Goal: Answer question/provide support

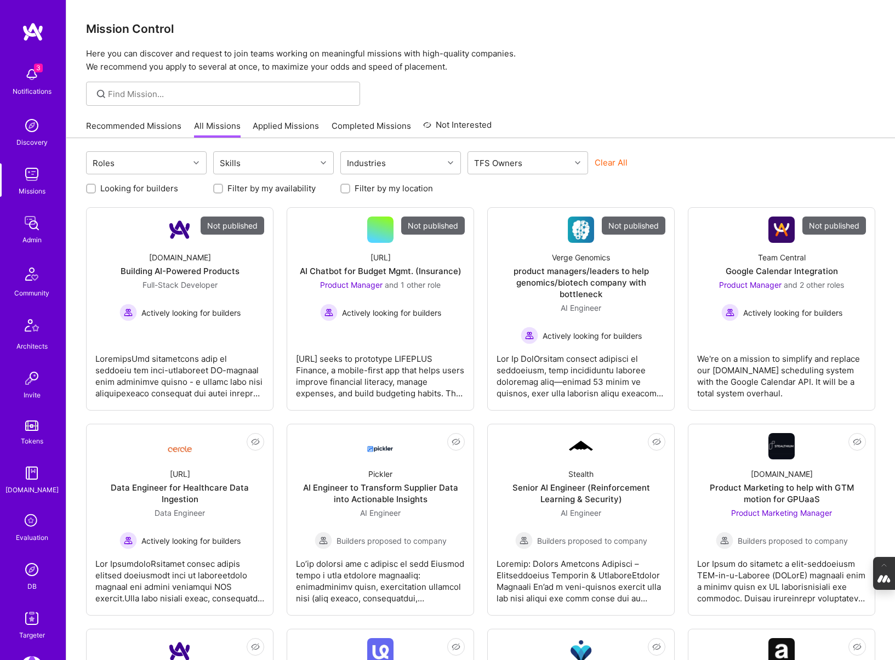
click at [33, 577] on img at bounding box center [32, 569] width 22 height 22
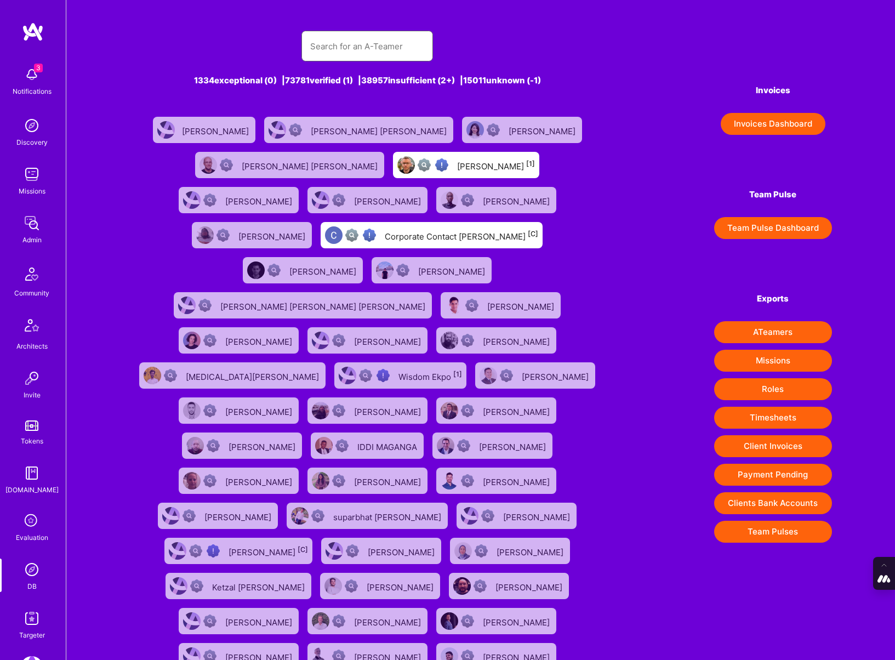
click at [331, 49] on input "text" at bounding box center [367, 46] width 114 height 28
paste input "caliri@gmail.com"
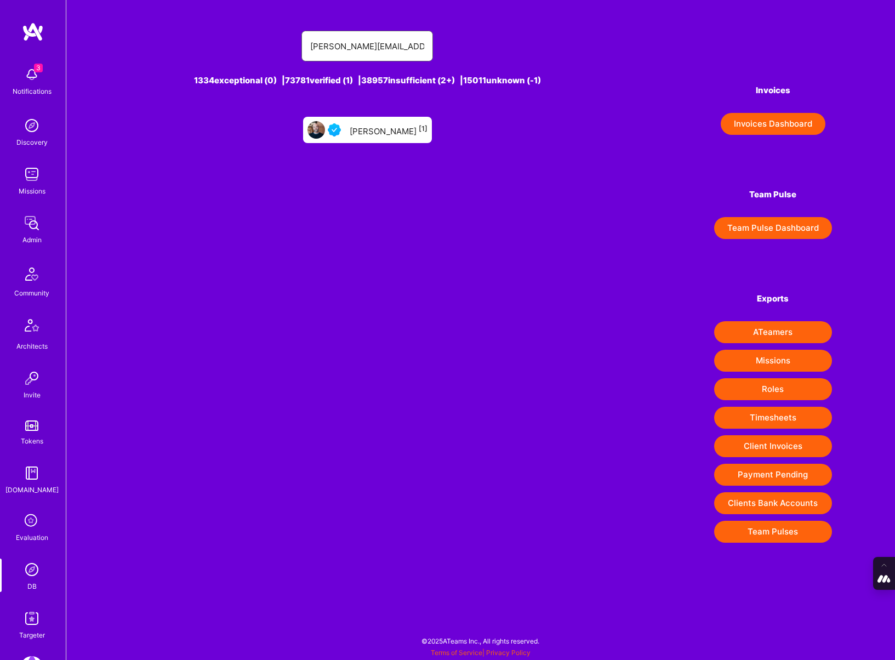
type input "caliri@gmail.com"
click at [388, 136] on div "Jon Caliri [1]" at bounding box center [389, 130] width 78 height 14
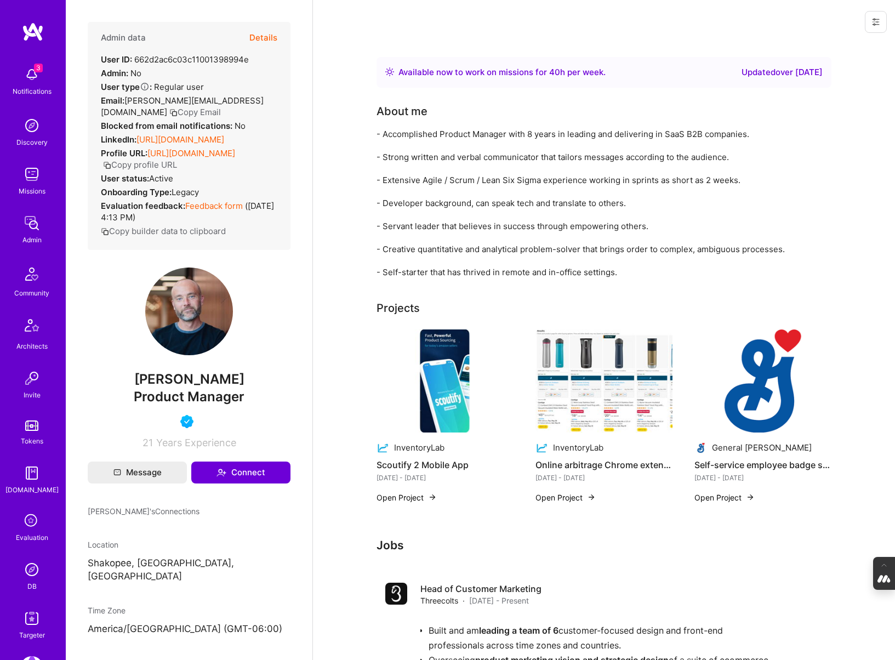
click at [256, 37] on button "Details" at bounding box center [263, 38] width 28 height 32
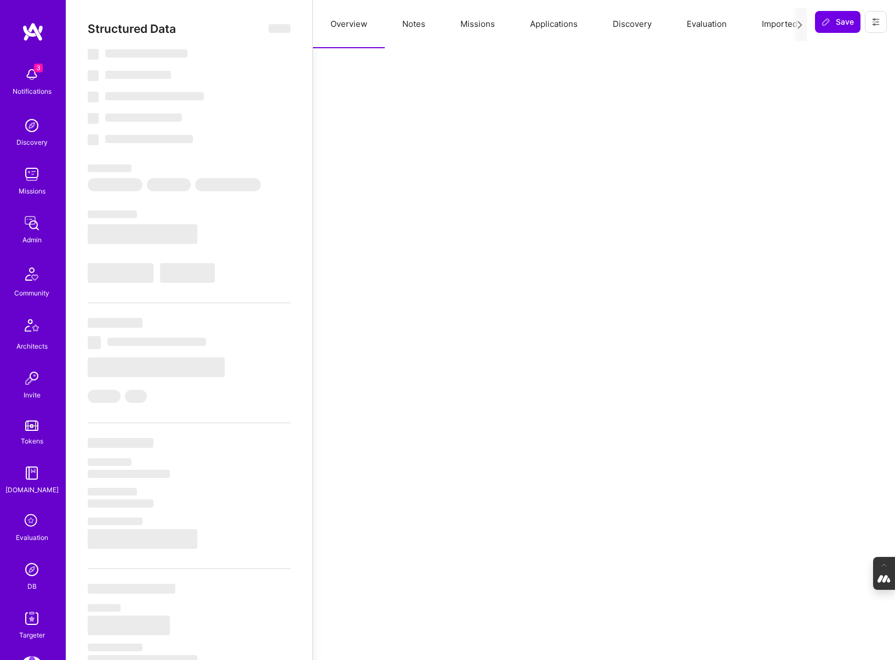
click at [699, 21] on button "Evaluation" at bounding box center [706, 24] width 75 height 48
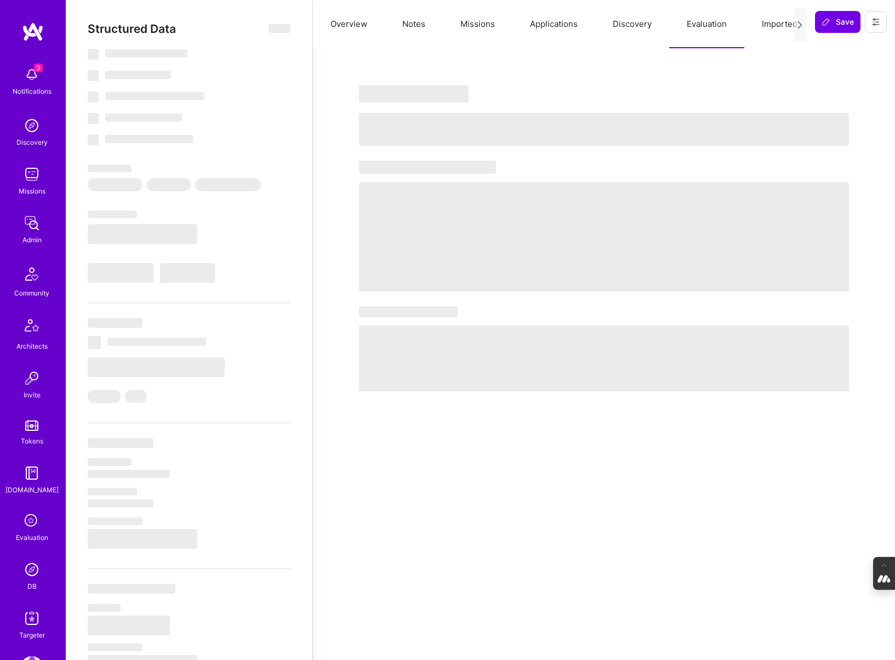
select select "Right Now"
select select "4"
select select "7"
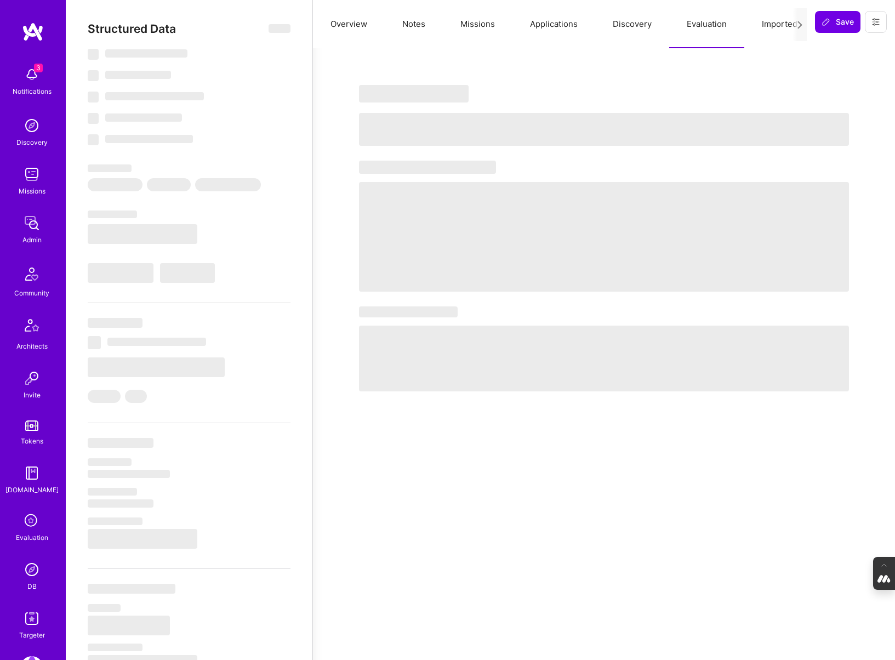
select select "US"
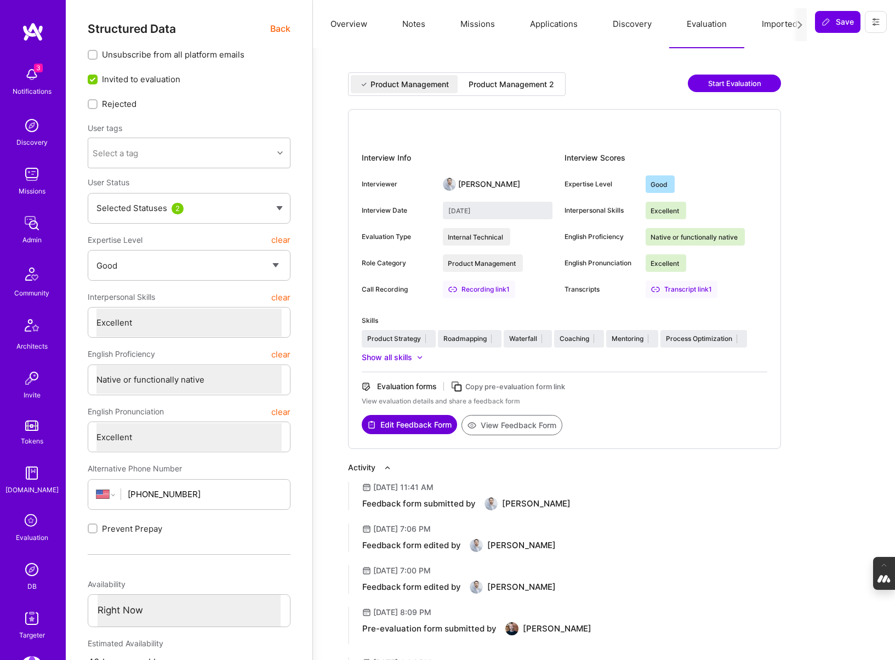
click at [535, 86] on div "Product Management 2" at bounding box center [510, 84] width 85 height 11
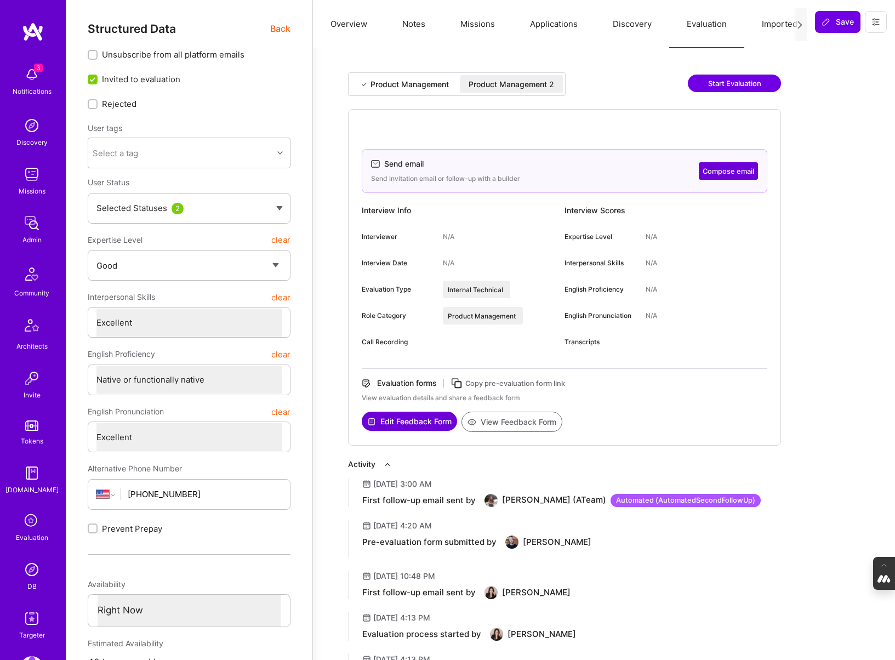
click at [458, 385] on icon at bounding box center [456, 383] width 13 height 13
click at [284, 26] on span "Back" at bounding box center [280, 29] width 20 height 14
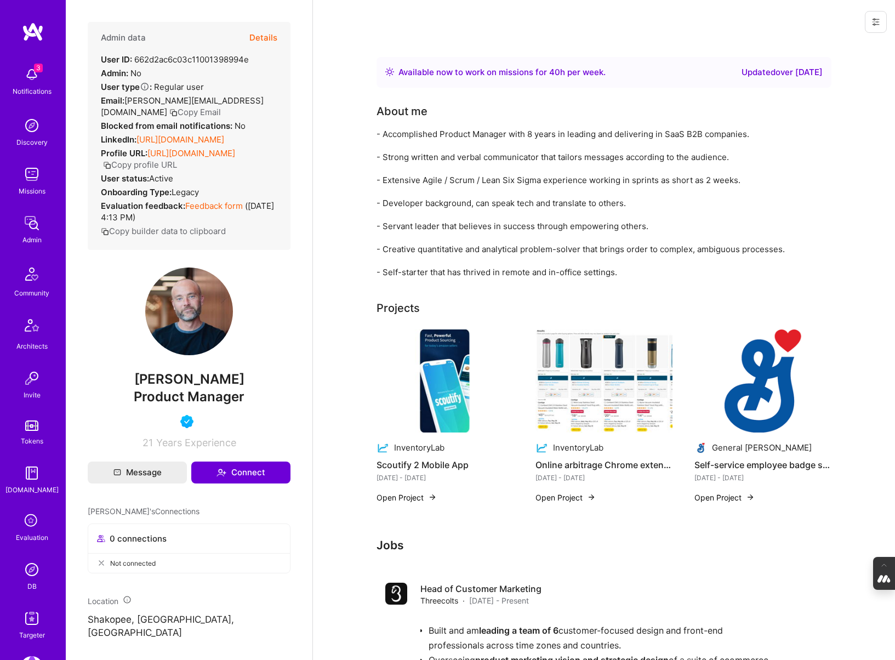
click at [28, 569] on img at bounding box center [32, 569] width 22 height 22
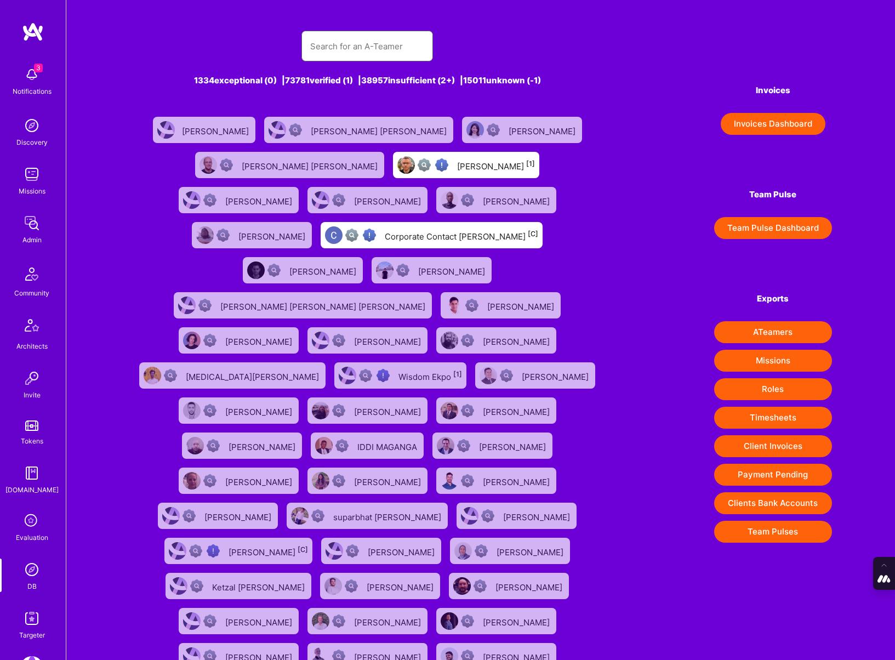
click at [351, 47] on input "text" at bounding box center [367, 46] width 114 height 28
paste input "GeriNicole@comcast.net"
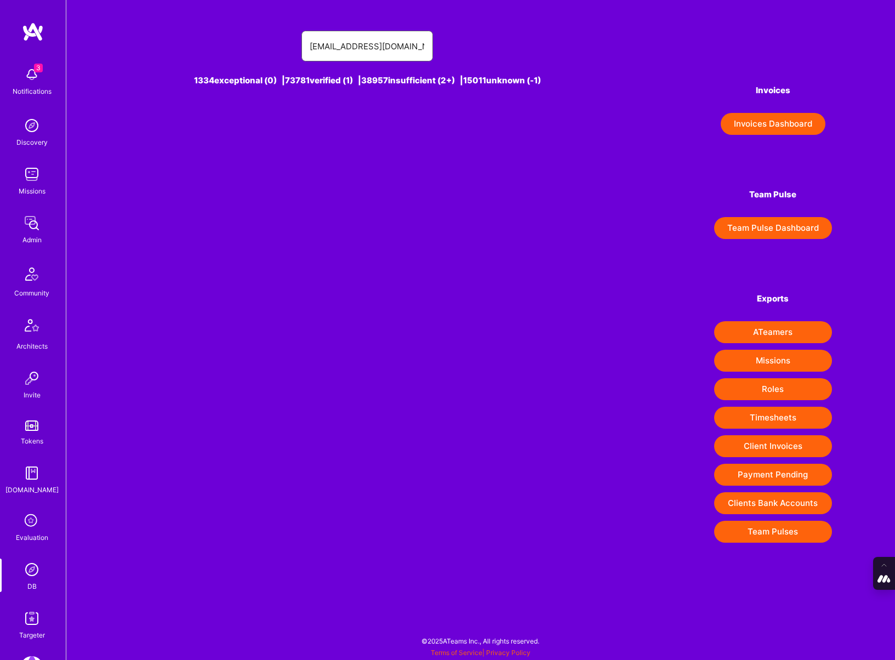
click at [329, 45] on input "GeriNicole@comcast.net" at bounding box center [367, 46] width 114 height 28
type input "GeriNicole@comcast.net"
click at [387, 125] on div "Geri Barrison [1]" at bounding box center [389, 130] width 78 height 14
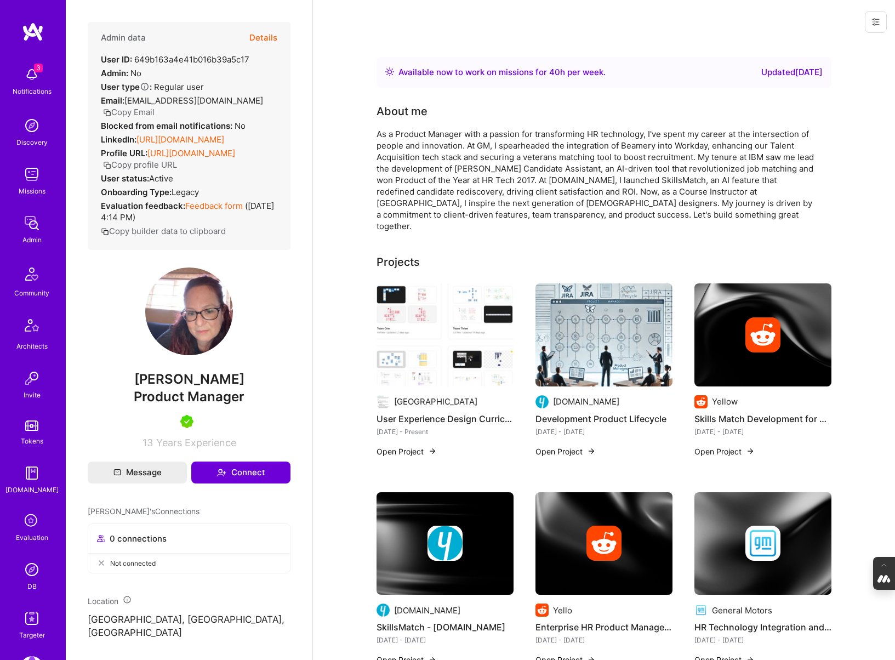
click at [266, 33] on button "Details" at bounding box center [263, 38] width 28 height 32
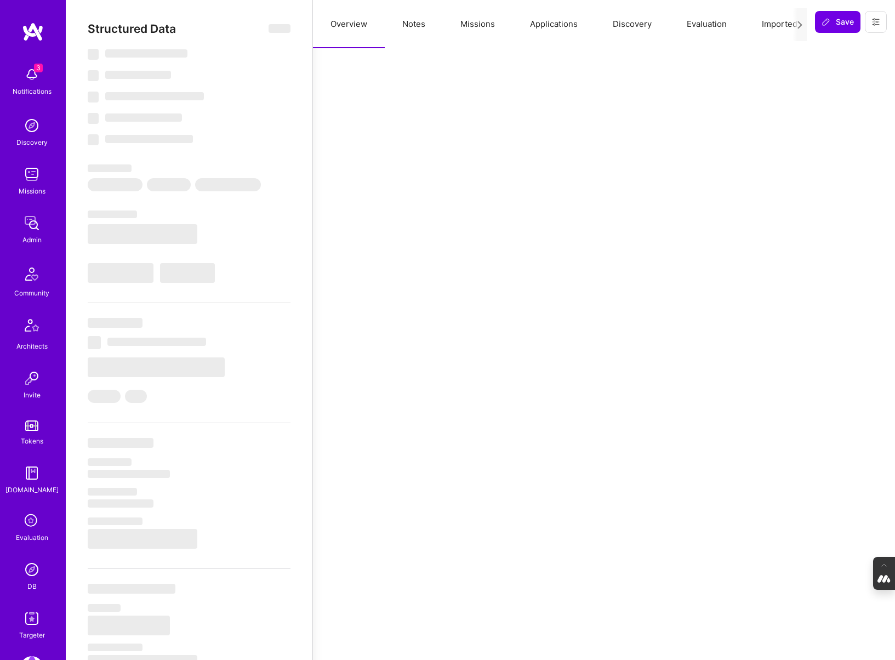
click at [701, 25] on button "Evaluation" at bounding box center [706, 24] width 75 height 48
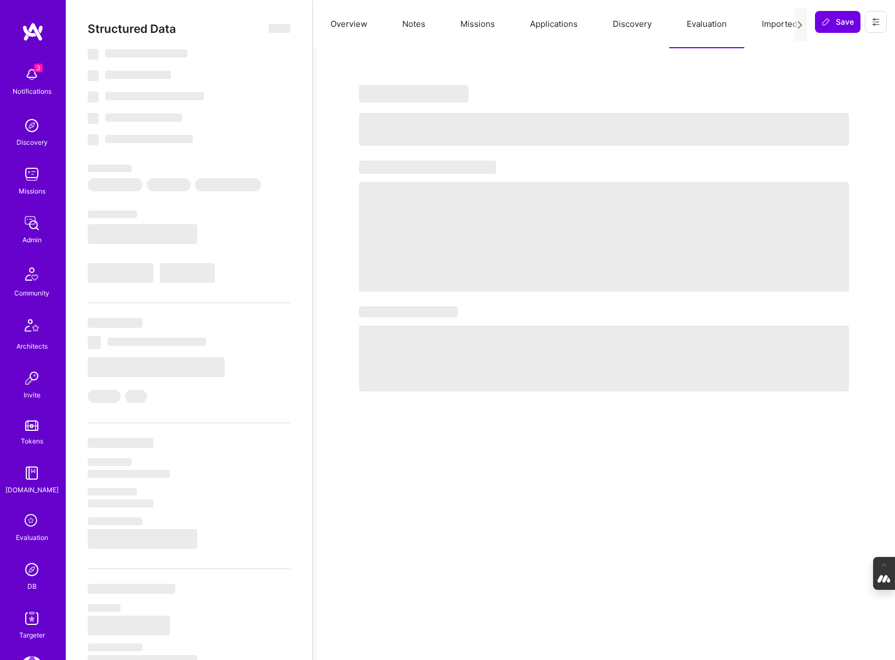
type textarea "x"
select select "Right Now"
select select "5"
select select "7"
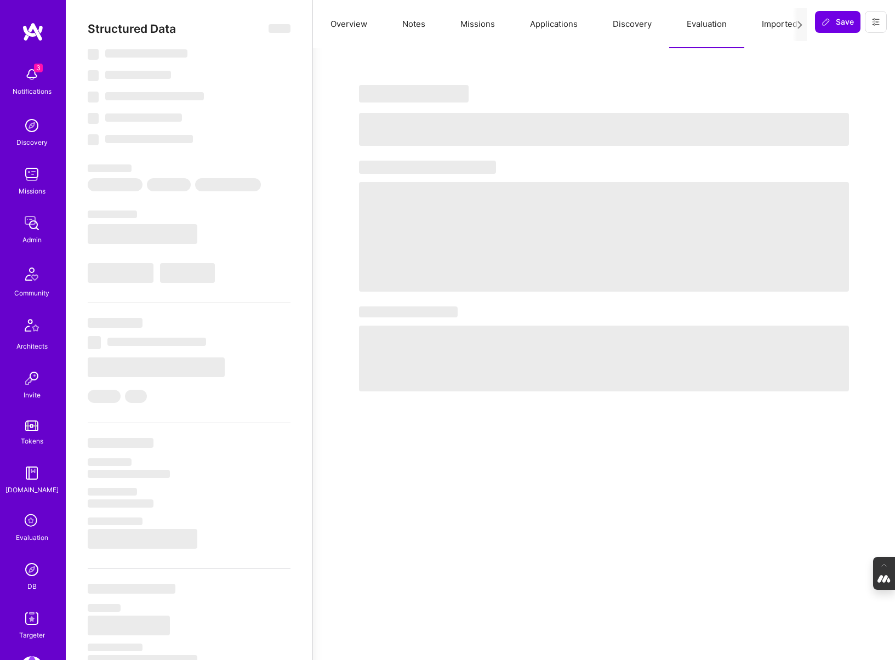
select select "7"
select select "US"
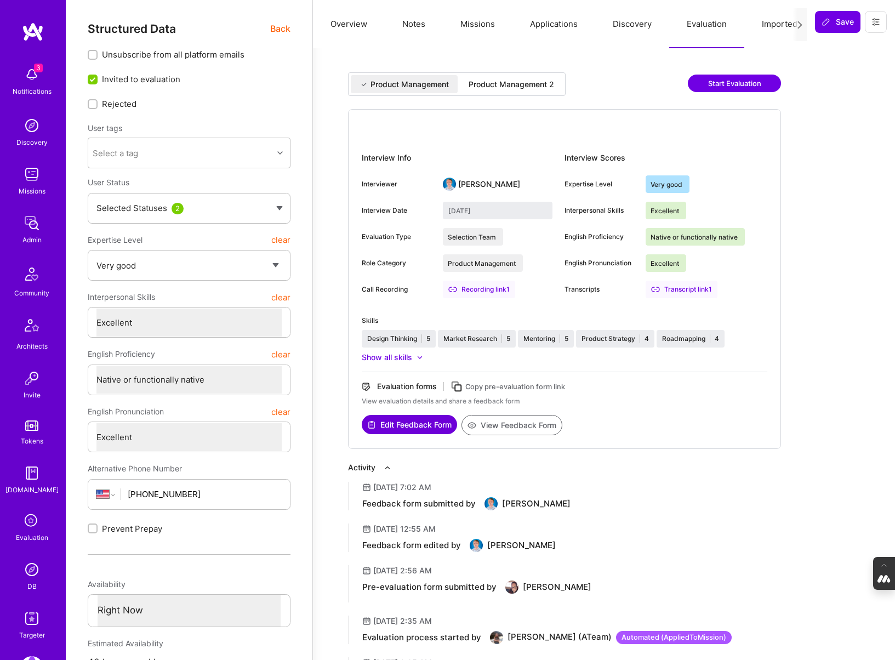
click at [519, 85] on div "Product Management 2" at bounding box center [510, 84] width 85 height 11
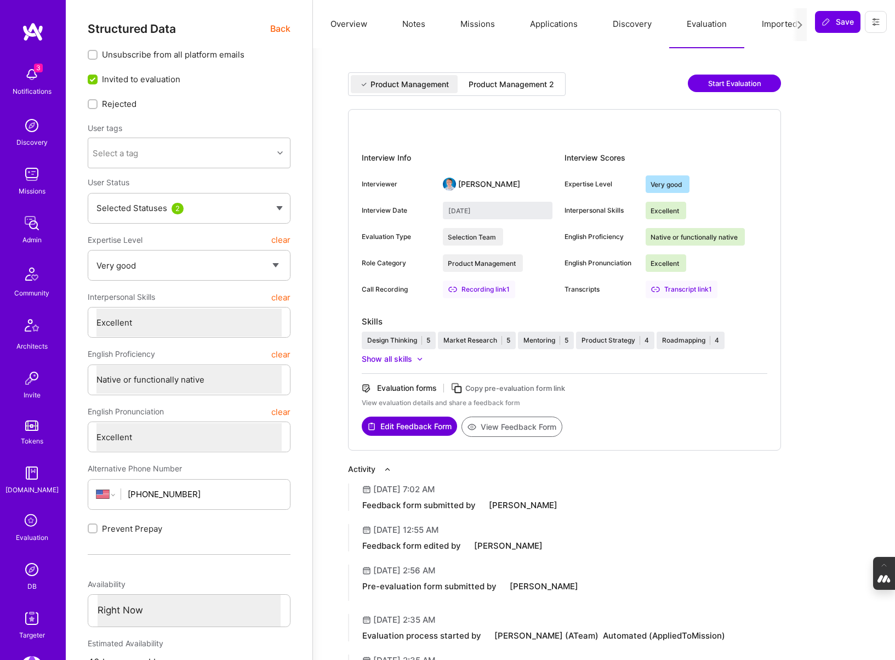
type input "September 19, 2025"
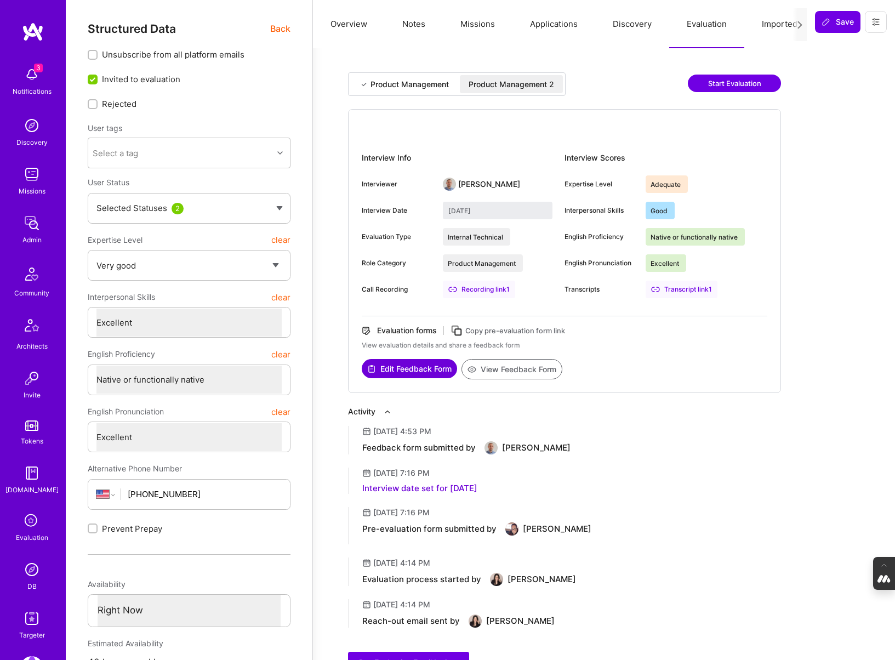
click at [525, 370] on button "View Feedback Form" at bounding box center [511, 369] width 101 height 20
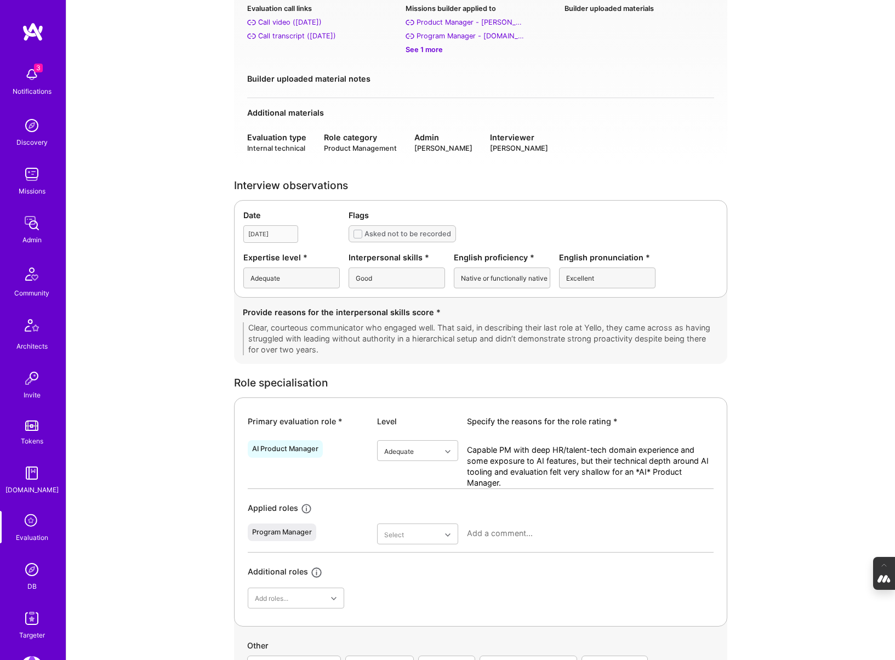
scroll to position [156, 0]
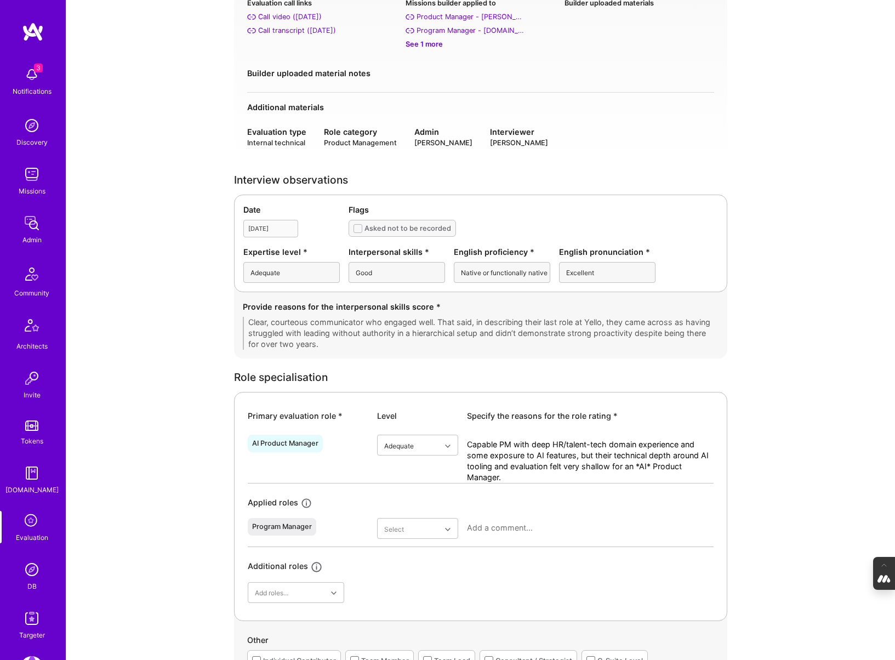
drag, startPoint x: 507, startPoint y: 477, endPoint x: 466, endPoint y: 443, distance: 52.5
click at [467, 443] on textarea "Capable PM with deep HR/talent-tech domain experience and some exposure to AI f…" at bounding box center [590, 461] width 247 height 44
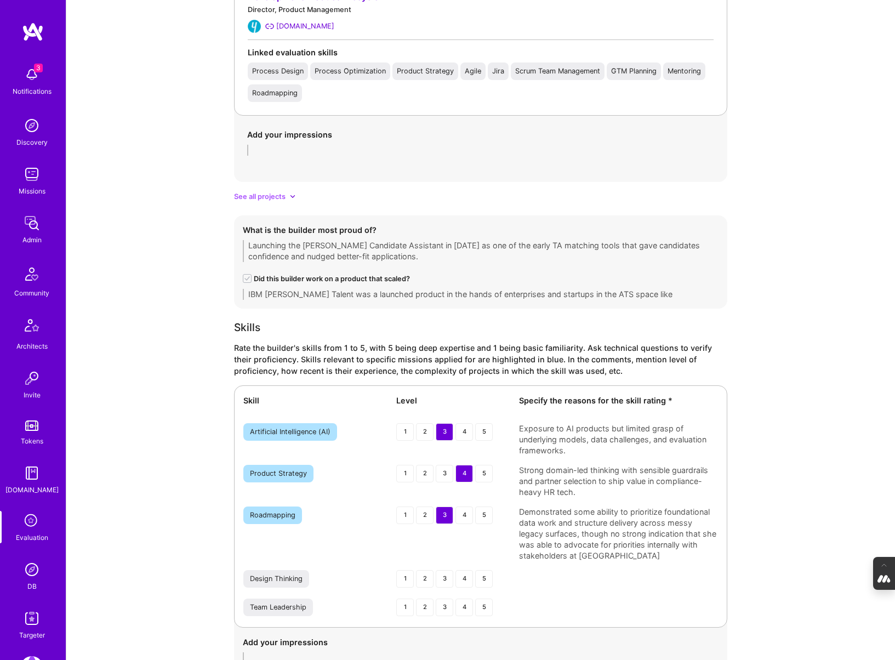
scroll to position [1399, 0]
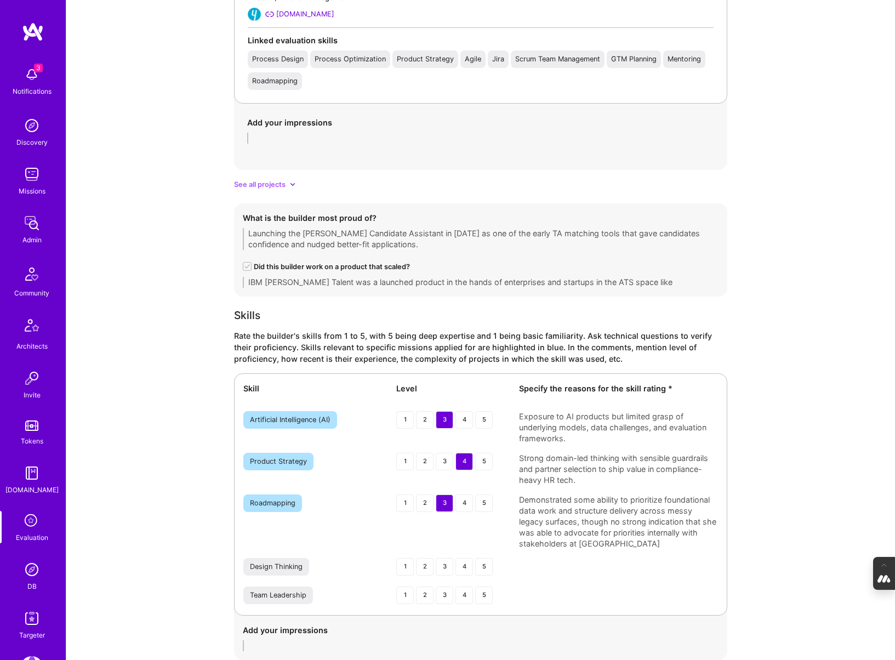
click at [517, 413] on div "Artificial Intelligence (AI) 1 2 3 4 5 Exposure to AI products but limited gras…" at bounding box center [480, 427] width 474 height 33
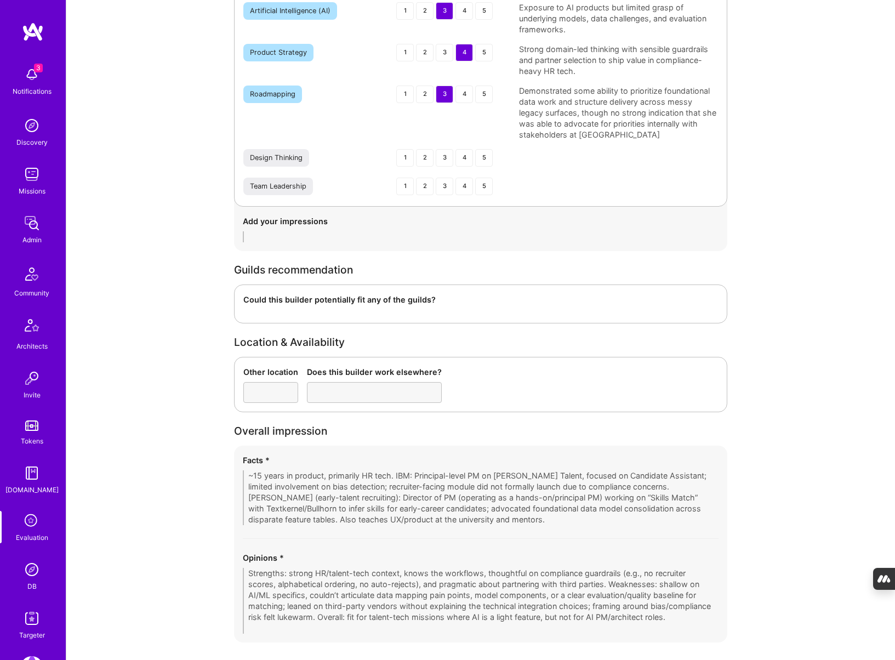
scroll to position [1829, 0]
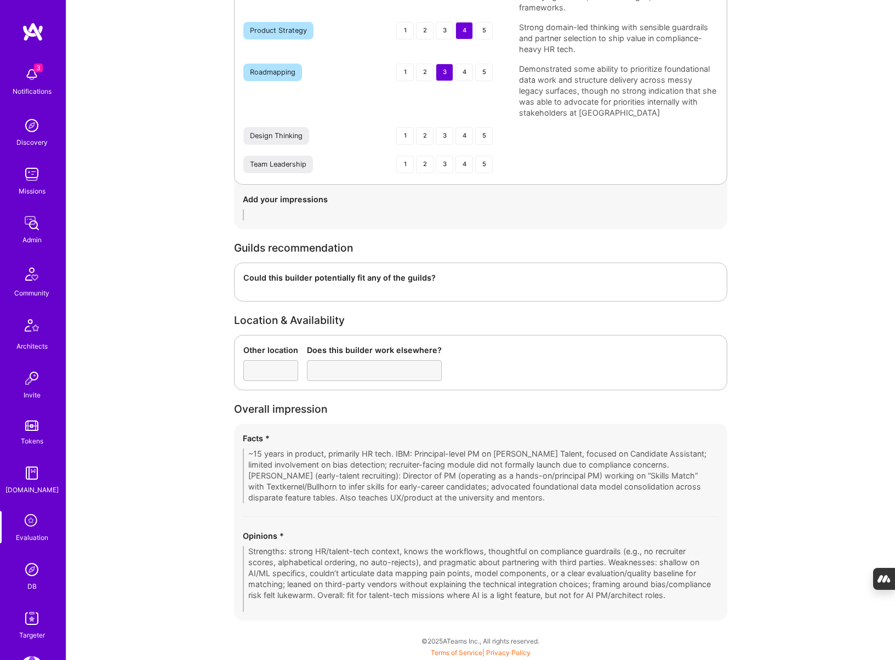
click at [241, 456] on div "Facts * ~15 years in product, primarily HR tech. IBM: Principal-level PM on Wat…" at bounding box center [480, 522] width 493 height 197
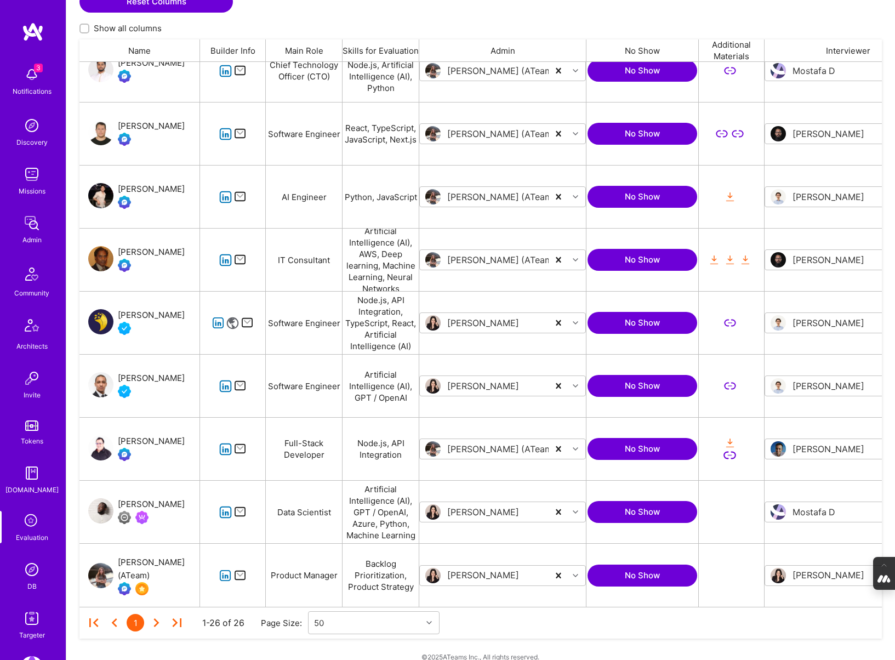
scroll to position [276, 0]
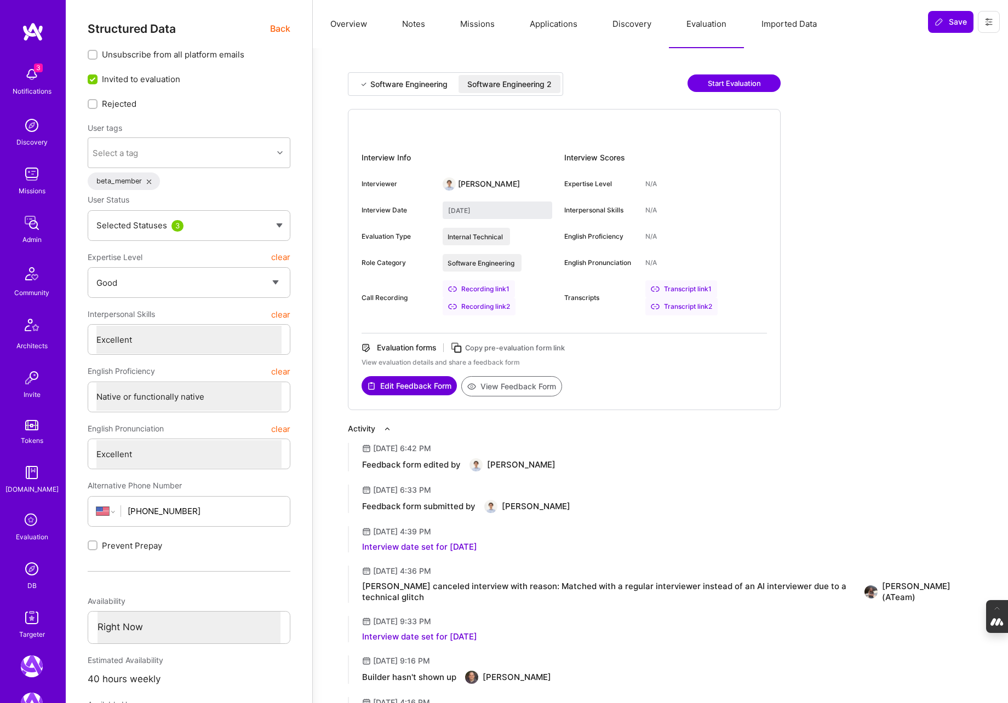
select select "4"
select select "7"
select select "US"
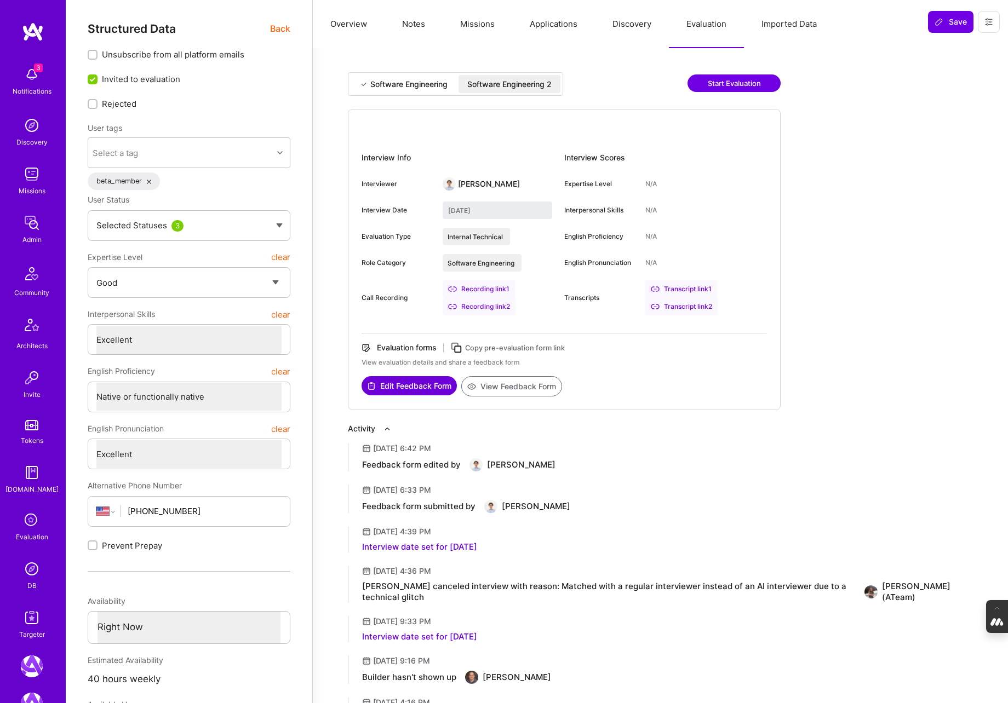
select select "Right Now"
click at [514, 388] on button "View Feedback Form" at bounding box center [511, 386] width 101 height 20
click at [32, 568] on img at bounding box center [32, 569] width 22 height 22
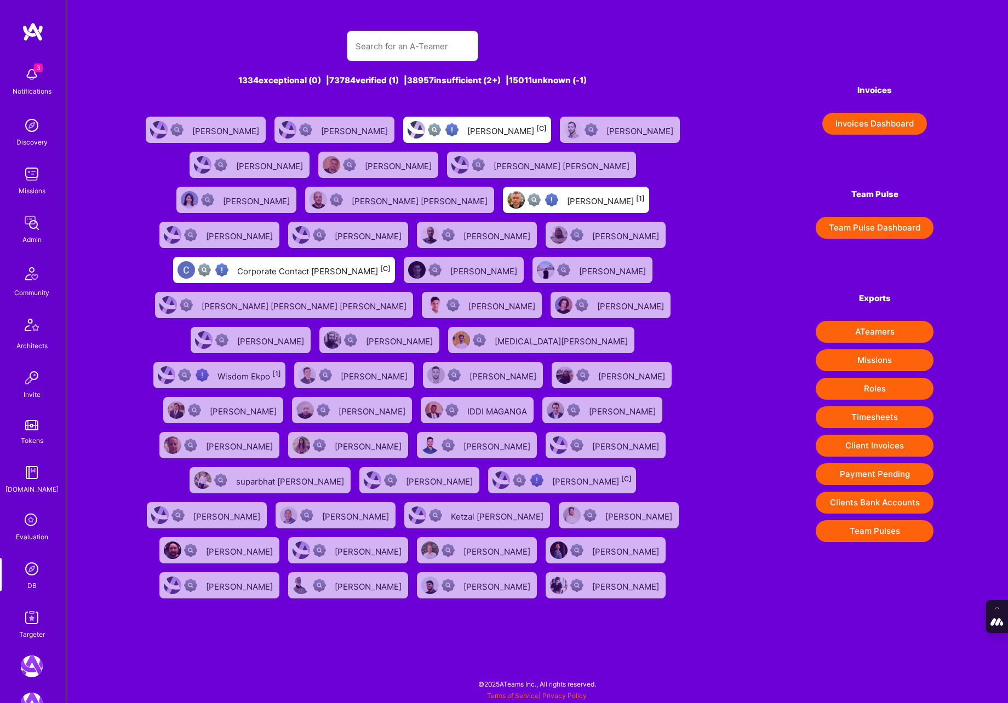
click at [397, 49] on input "text" at bounding box center [413, 46] width 114 height 28
paste input "kalnik.thomas@gmail.com"
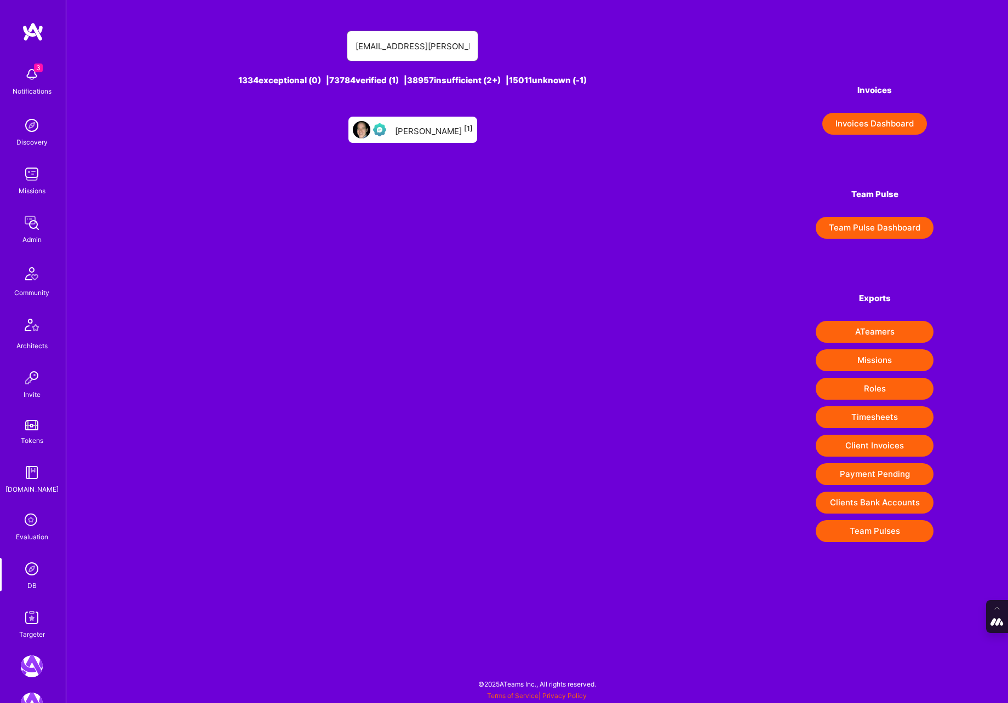
type input "kalnik.thomas@gmail.com"
click at [437, 129] on div "THOMAS Kalnik [1]" at bounding box center [434, 130] width 78 height 14
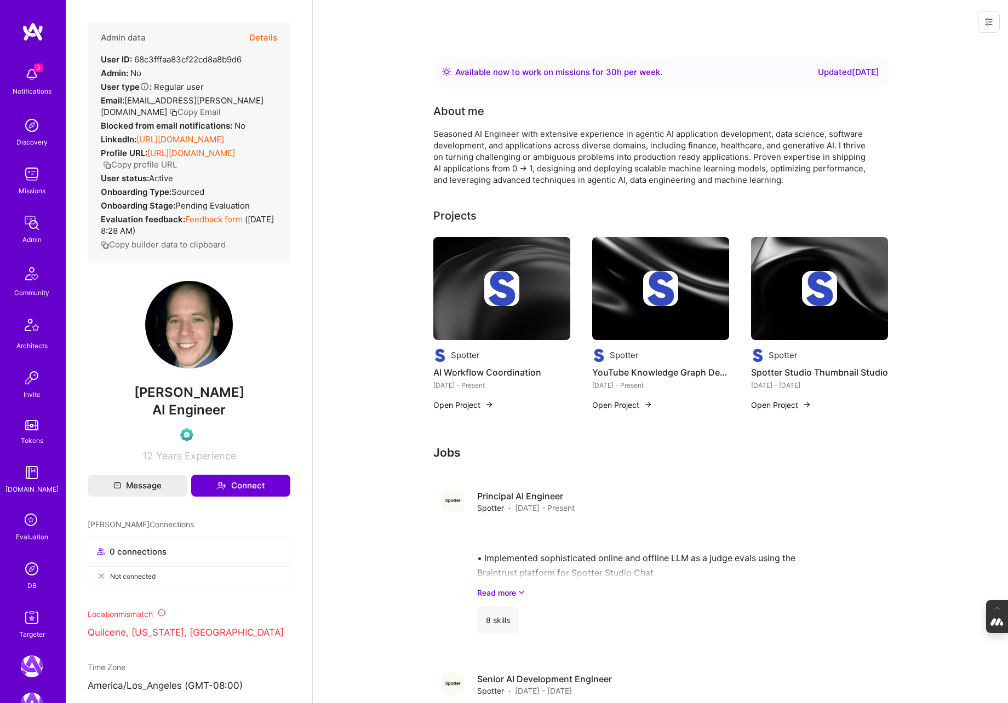
click at [266, 34] on button "Details" at bounding box center [263, 38] width 28 height 32
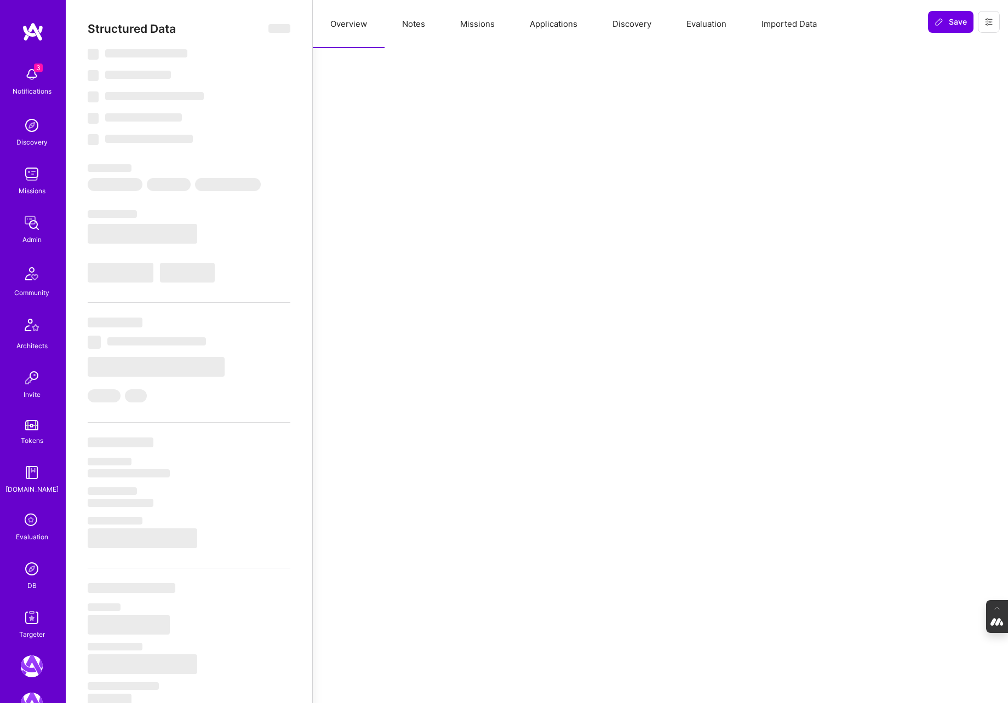
type textarea "x"
select select "Right Now"
select select "Verified"
select select "US"
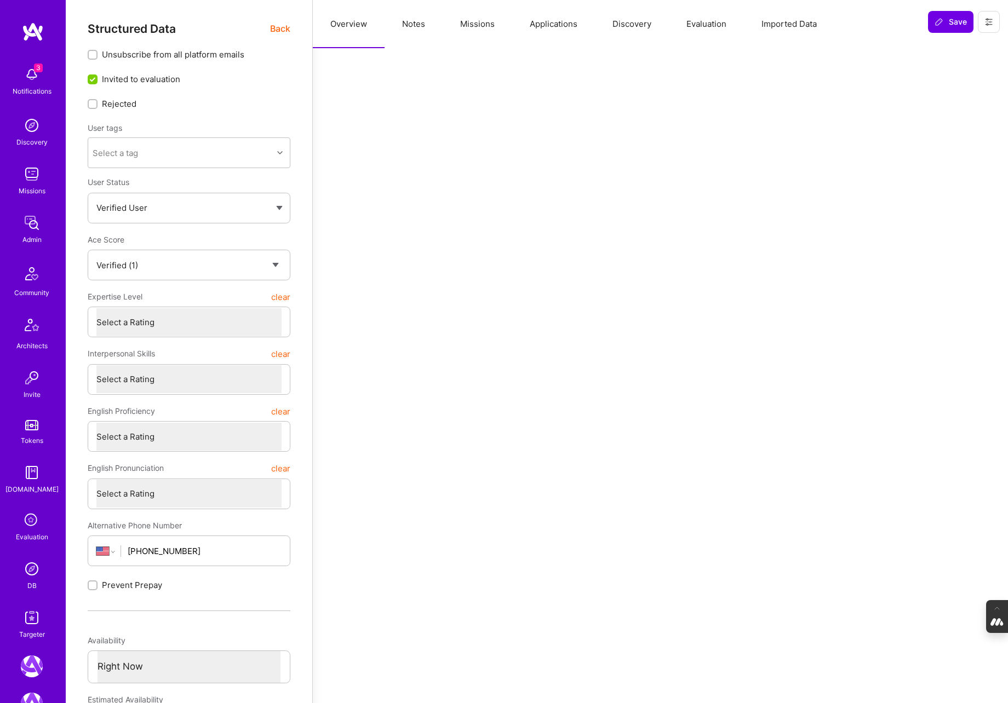
click at [701, 26] on button "Evaluation" at bounding box center [706, 24] width 75 height 48
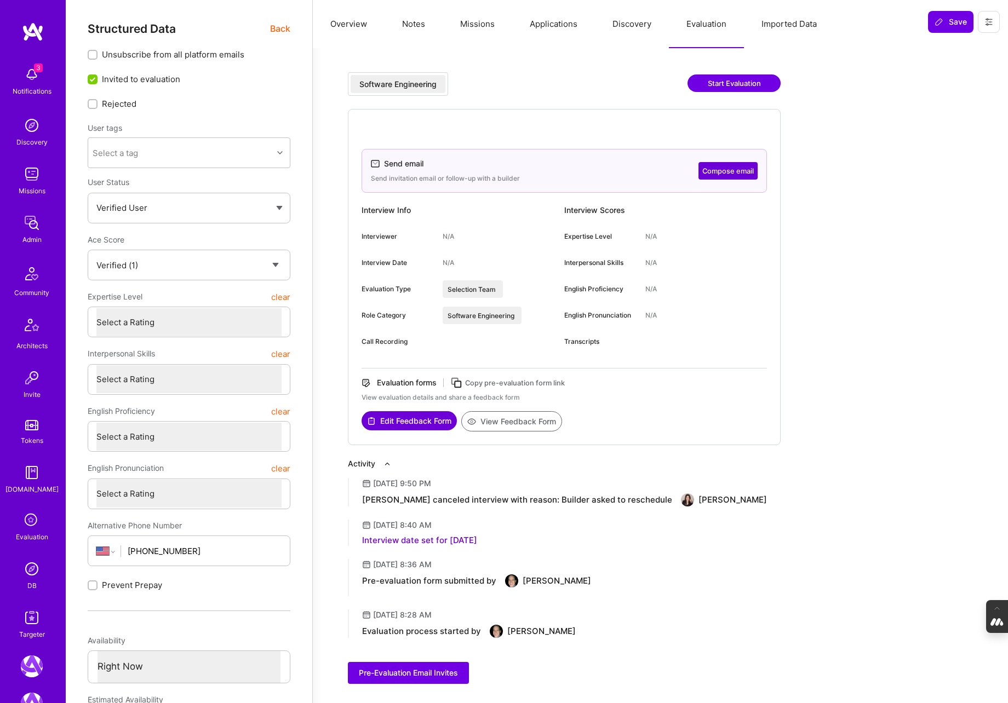
click at [462, 384] on icon at bounding box center [456, 383] width 13 height 13
click at [992, 21] on icon at bounding box center [989, 22] width 9 height 9
click at [943, 51] on button "Login as THOMAS" at bounding box center [942, 47] width 116 height 28
